Goal: Task Accomplishment & Management: Manage account settings

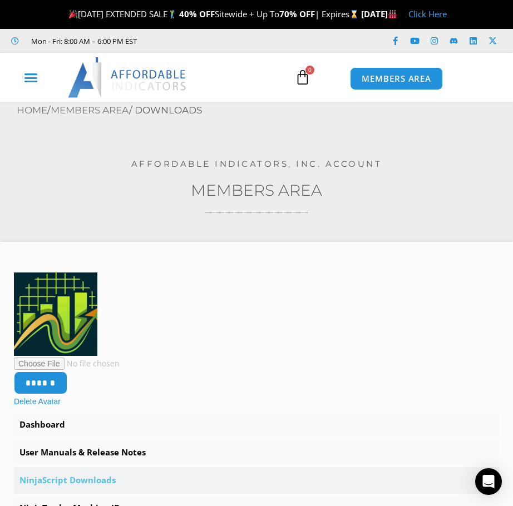
click at [36, 81] on icon "Menu Toggle" at bounding box center [31, 78] width 14 height 14
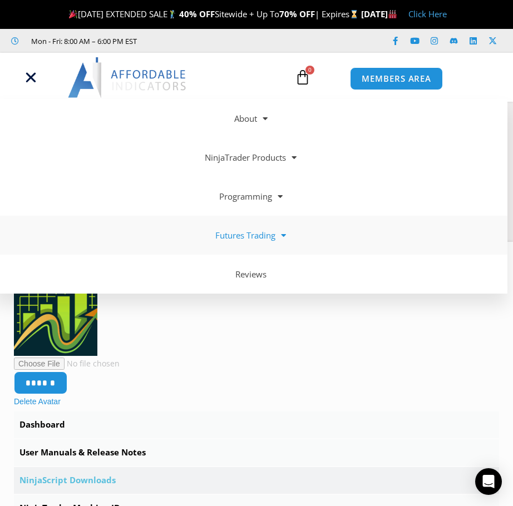
click at [275, 234] on link "Futures Trading" at bounding box center [250, 235] width 513 height 39
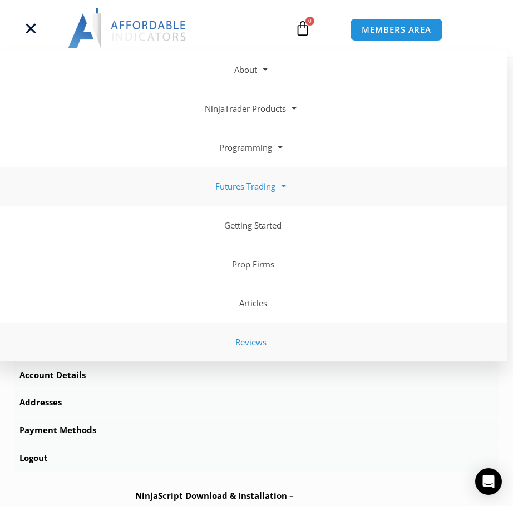
scroll to position [222, 0]
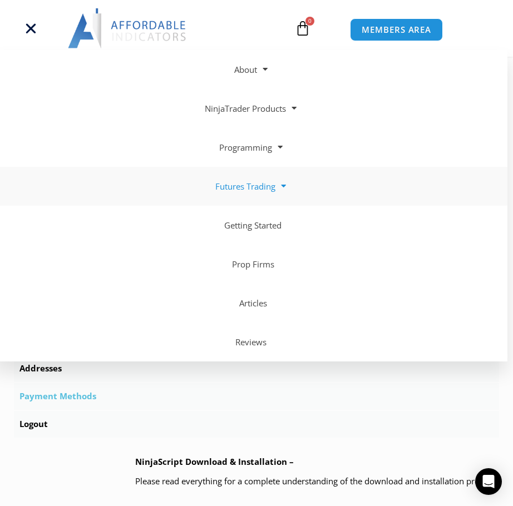
click at [322, 395] on link "Payment Methods" at bounding box center [256, 396] width 485 height 27
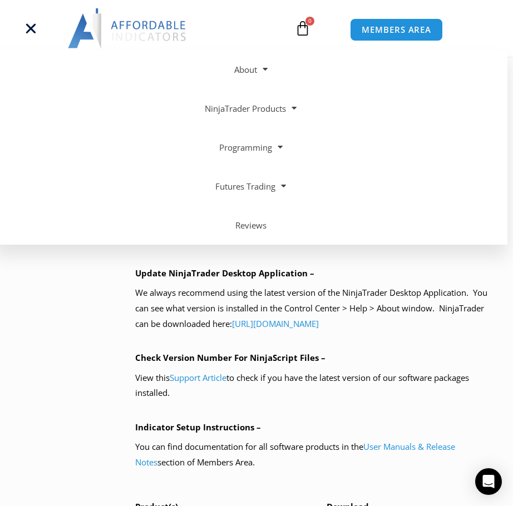
scroll to position [723, 0]
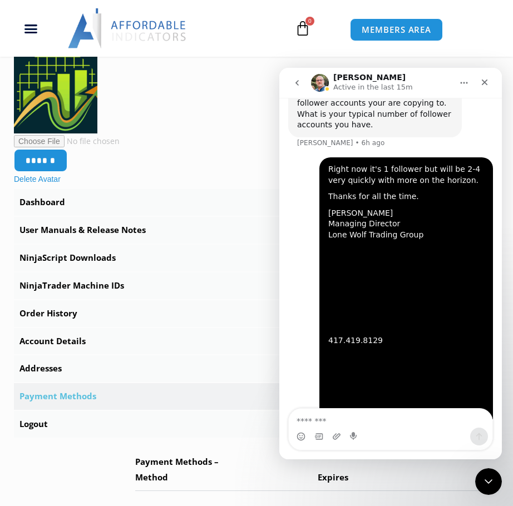
scroll to position [3677, 0]
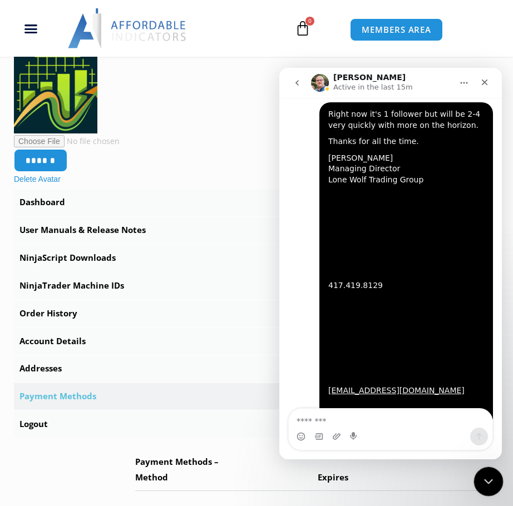
click at [485, 486] on icon "Close Intercom Messenger" at bounding box center [486, 479] width 13 height 13
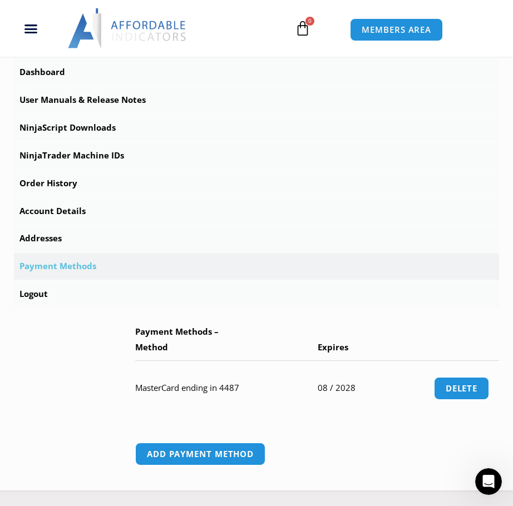
scroll to position [222, 0]
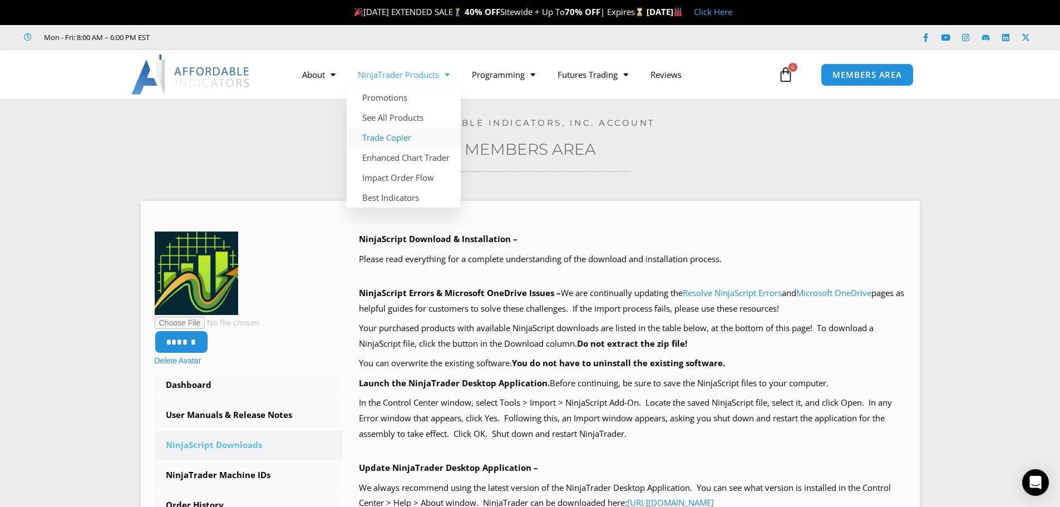
click at [399, 141] on link "Trade Copier" at bounding box center [404, 137] width 114 height 20
